Goal: Navigation & Orientation: Find specific page/section

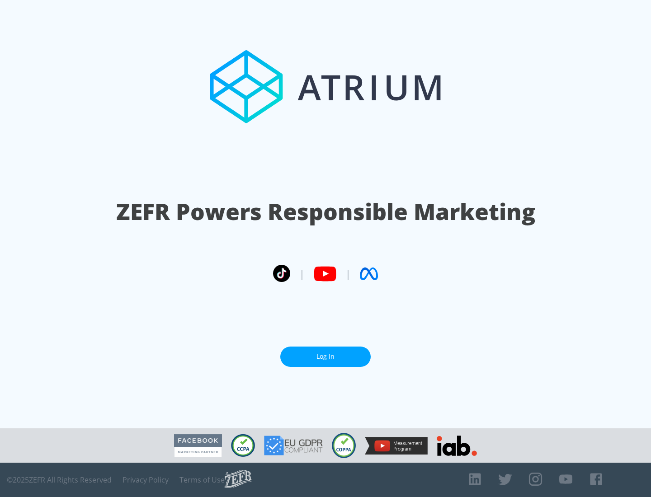
click at [325, 353] on link "Log In" at bounding box center [325, 356] width 90 height 20
